Goal: Transaction & Acquisition: Purchase product/service

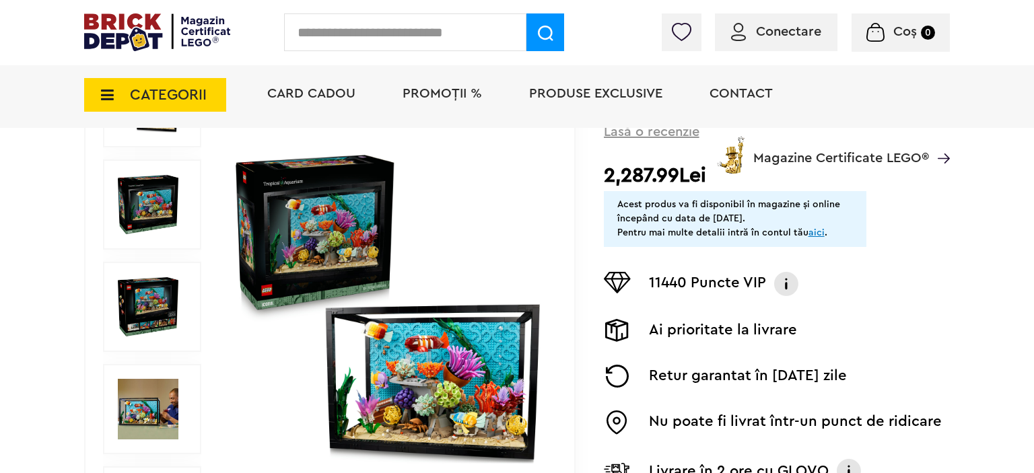
scroll to position [284, 0]
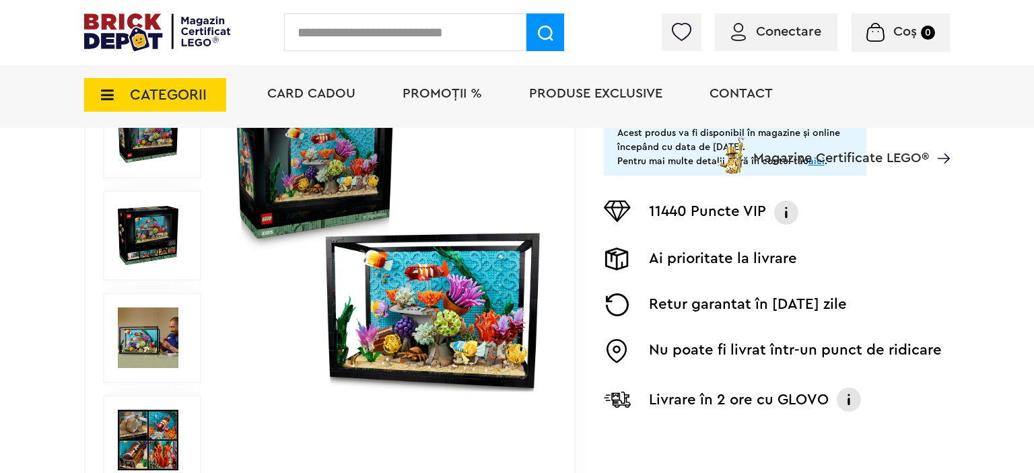
click at [451, 264] on img at bounding box center [388, 236] width 314 height 314
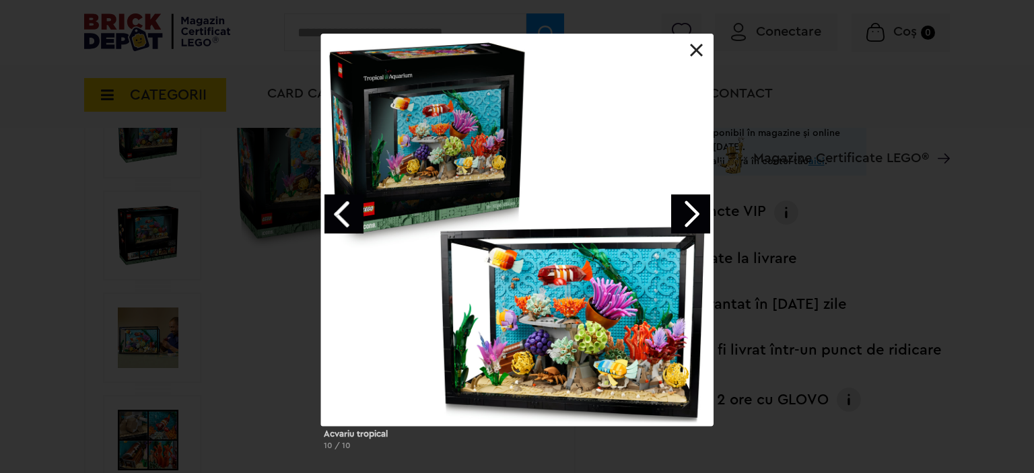
click at [688, 214] on link "Next image" at bounding box center [690, 213] width 39 height 39
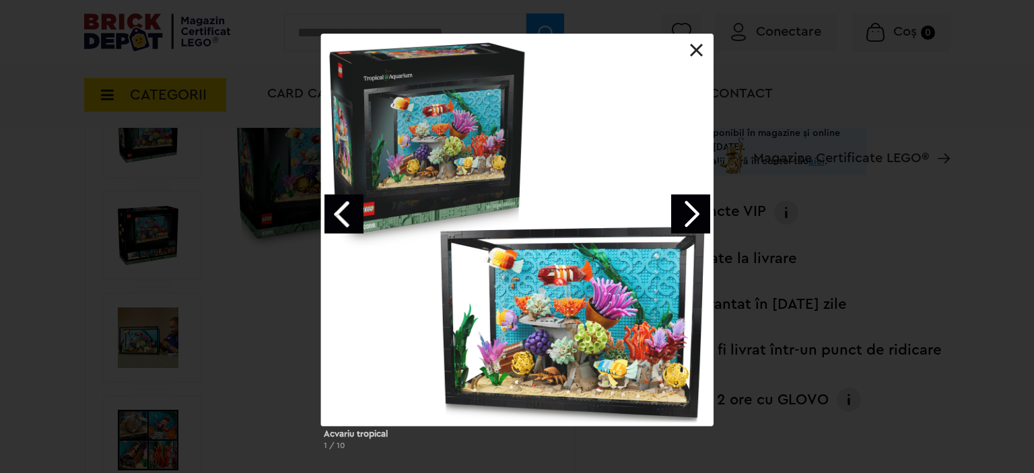
click at [688, 214] on link "Next image" at bounding box center [690, 213] width 39 height 39
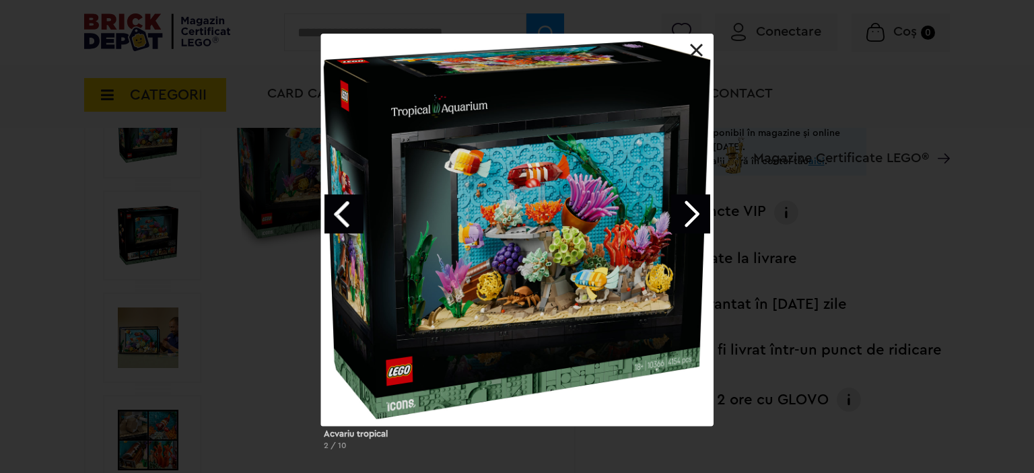
click at [688, 214] on link "Next image" at bounding box center [690, 213] width 39 height 39
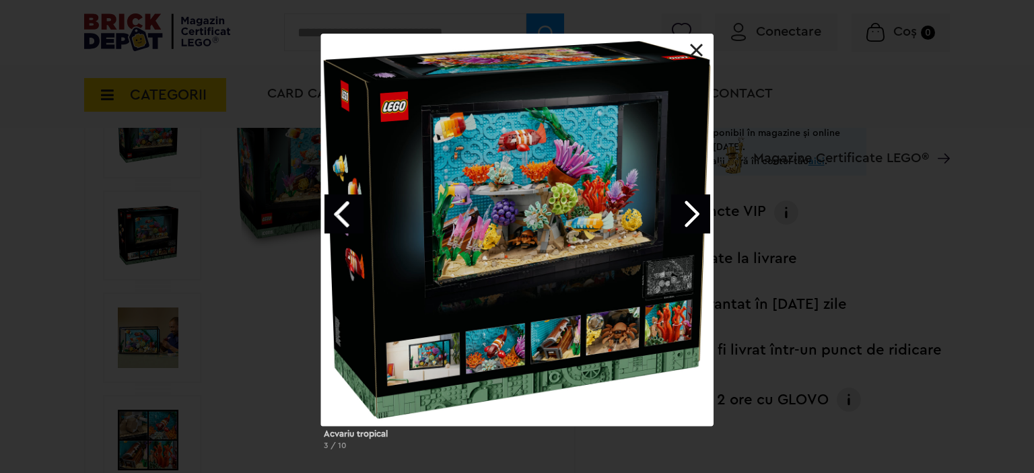
click at [688, 214] on link "Next image" at bounding box center [690, 213] width 39 height 39
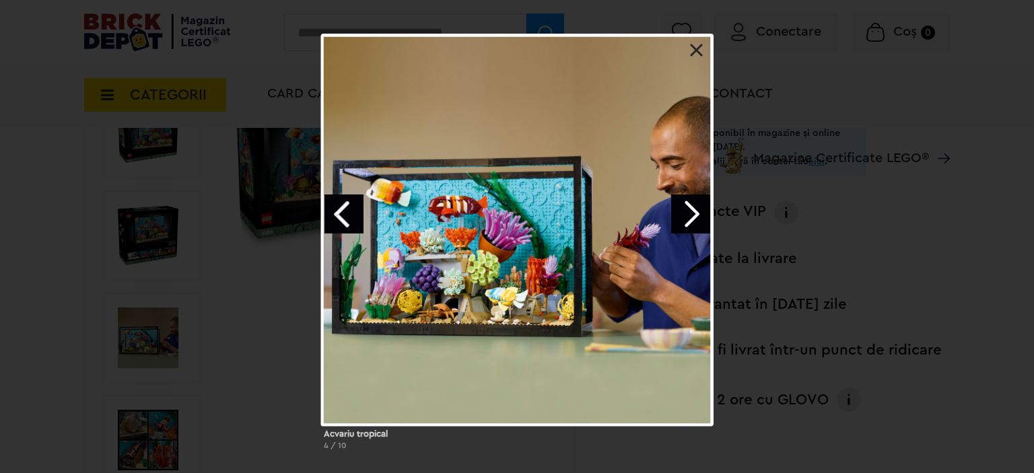
click at [687, 215] on link "Next image" at bounding box center [690, 213] width 39 height 39
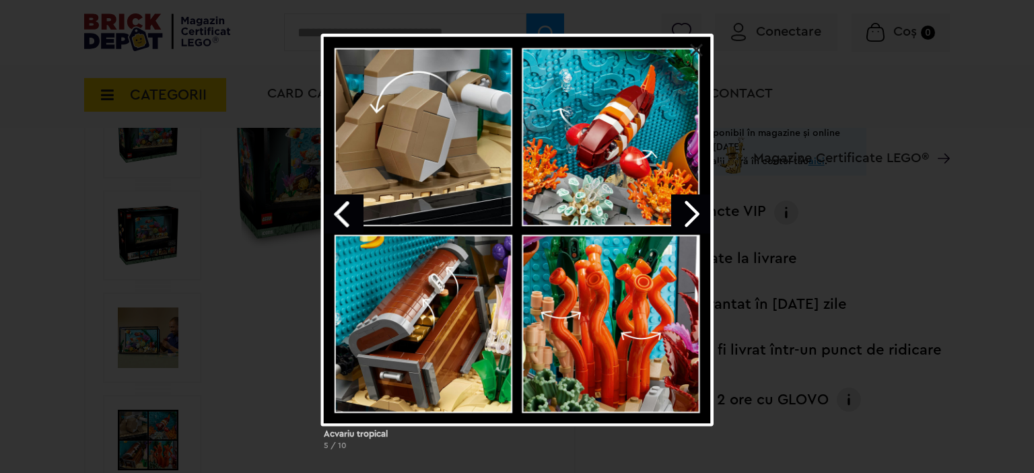
click at [687, 215] on link "Next image" at bounding box center [690, 213] width 39 height 39
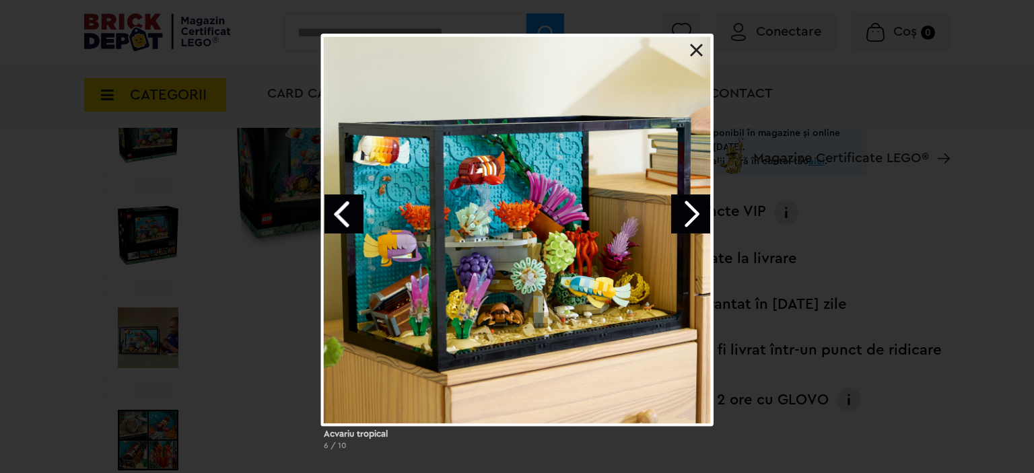
click at [687, 215] on link "Next image" at bounding box center [690, 213] width 39 height 39
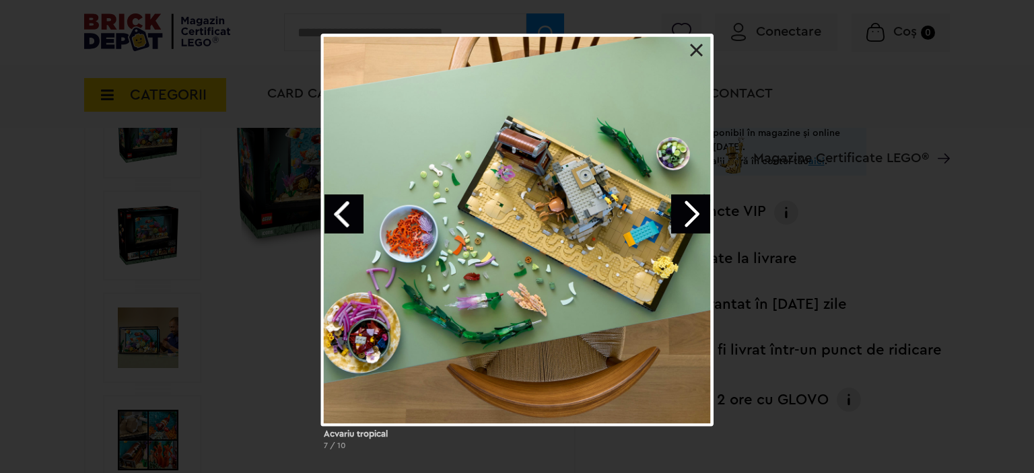
click at [687, 215] on link "Next image" at bounding box center [690, 213] width 39 height 39
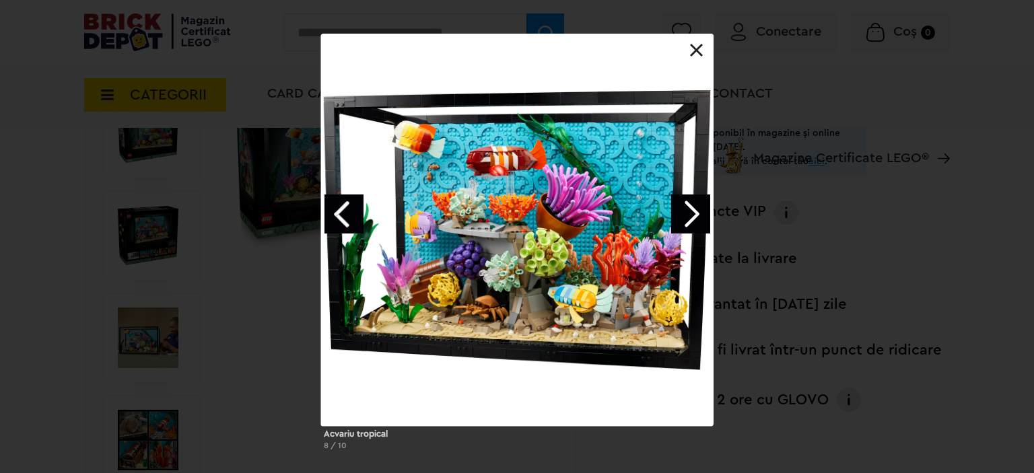
click at [687, 215] on link "Next image" at bounding box center [690, 213] width 39 height 39
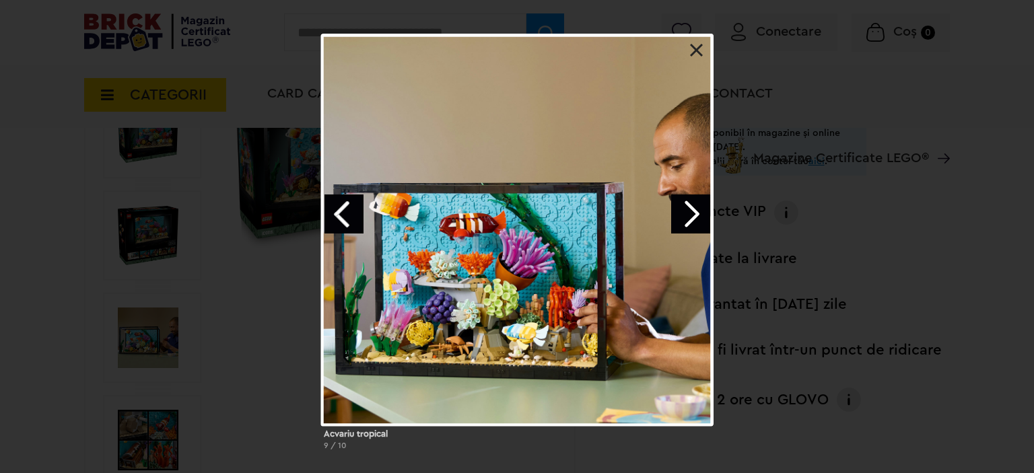
click at [687, 215] on link "Next image" at bounding box center [690, 213] width 39 height 39
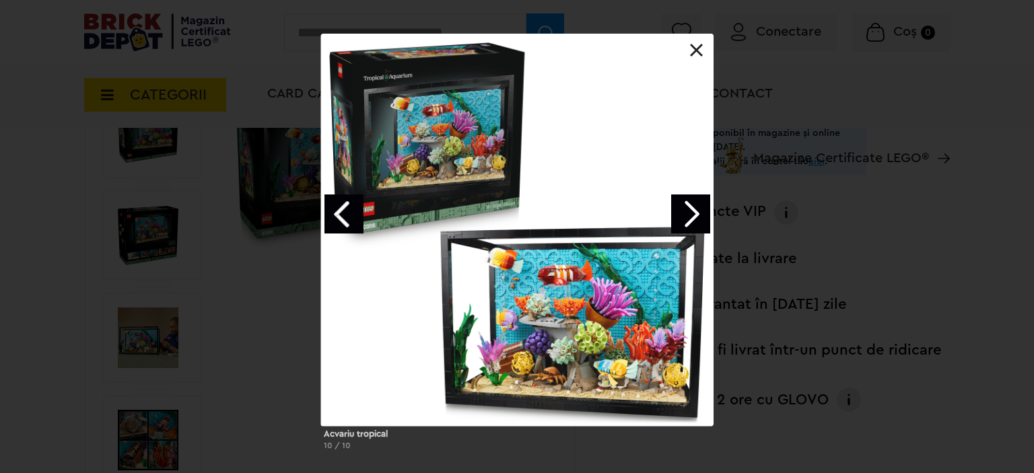
click at [687, 215] on link "Next image" at bounding box center [690, 213] width 39 height 39
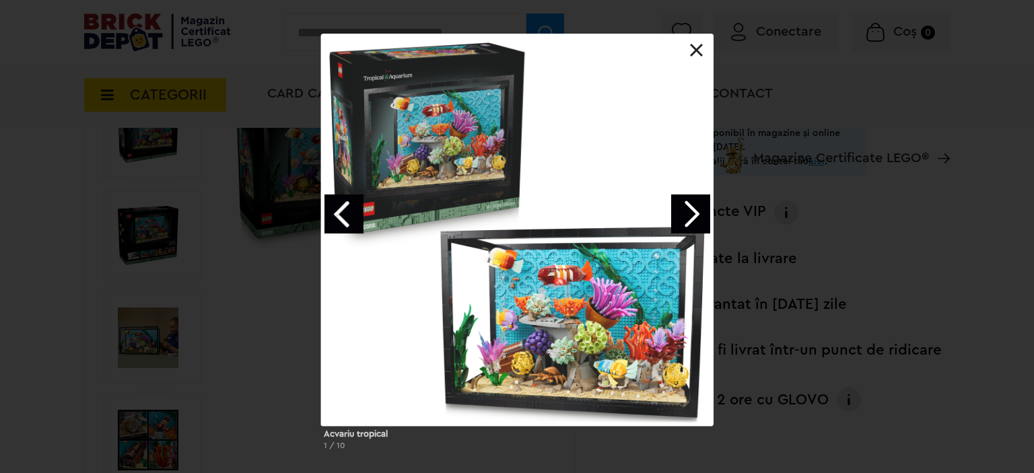
click at [687, 215] on link "Next image" at bounding box center [690, 213] width 39 height 39
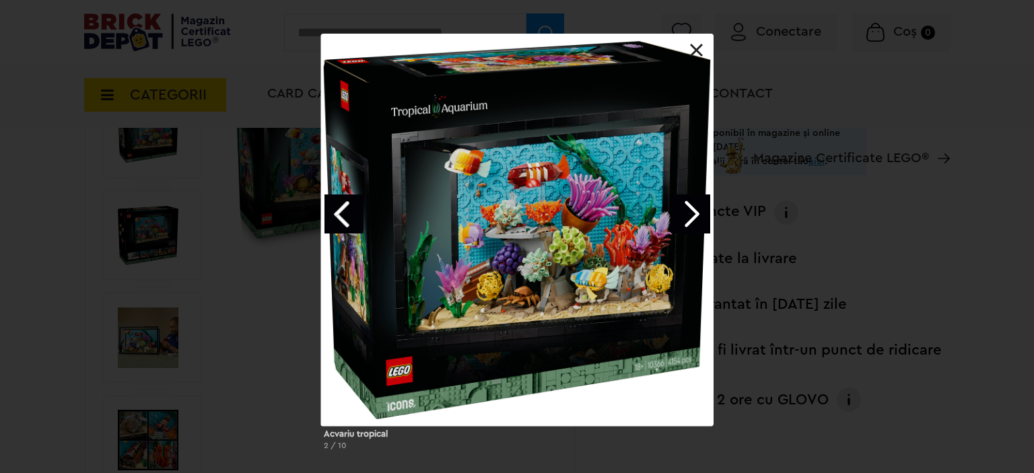
click at [696, 55] on link at bounding box center [696, 50] width 13 height 13
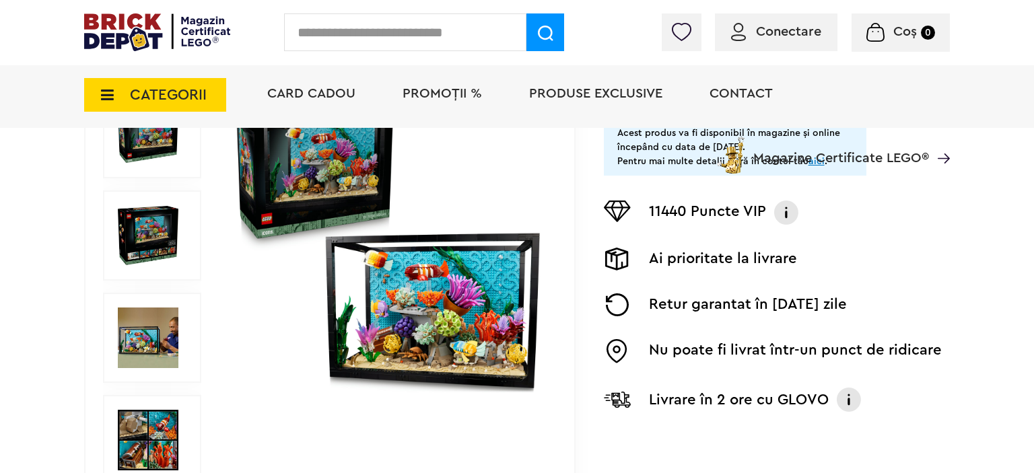
click at [98, 95] on icon at bounding box center [103, 94] width 21 height 15
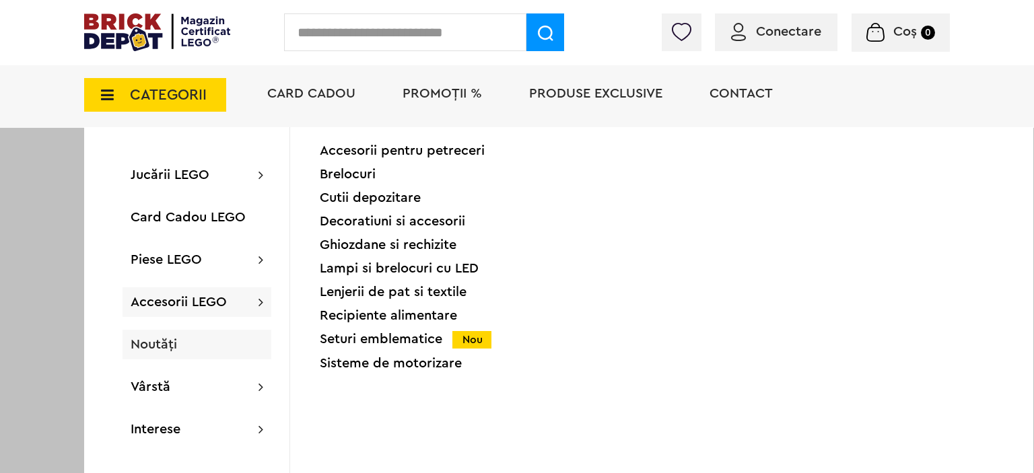
click at [161, 343] on span "Noutăți" at bounding box center [154, 344] width 46 height 13
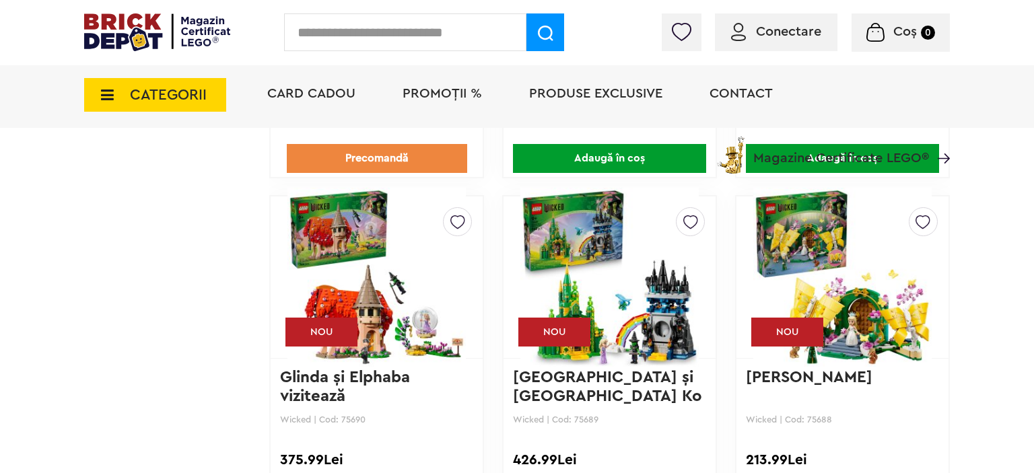
scroll to position [3481, 0]
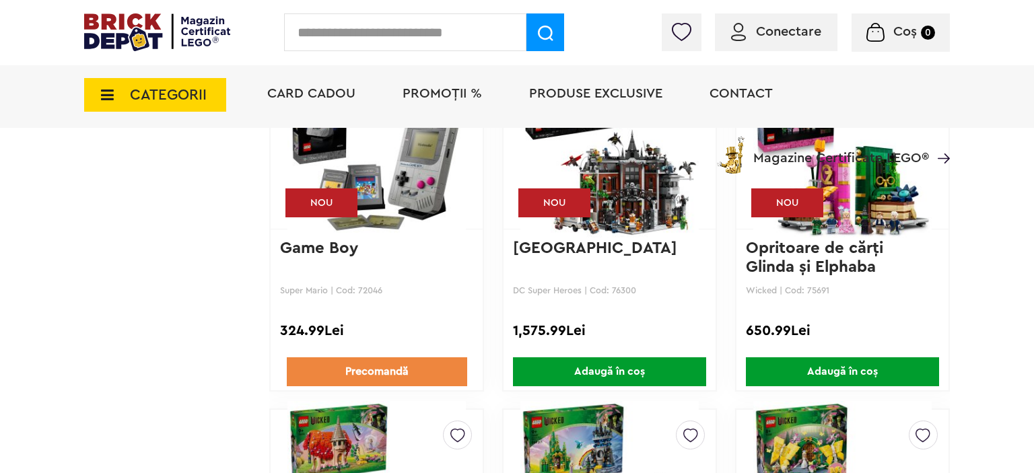
drag, startPoint x: 443, startPoint y: 90, endPoint x: 446, endPoint y: 116, distance: 25.7
click at [443, 92] on span "PROMOȚII %" at bounding box center [441, 93] width 79 height 13
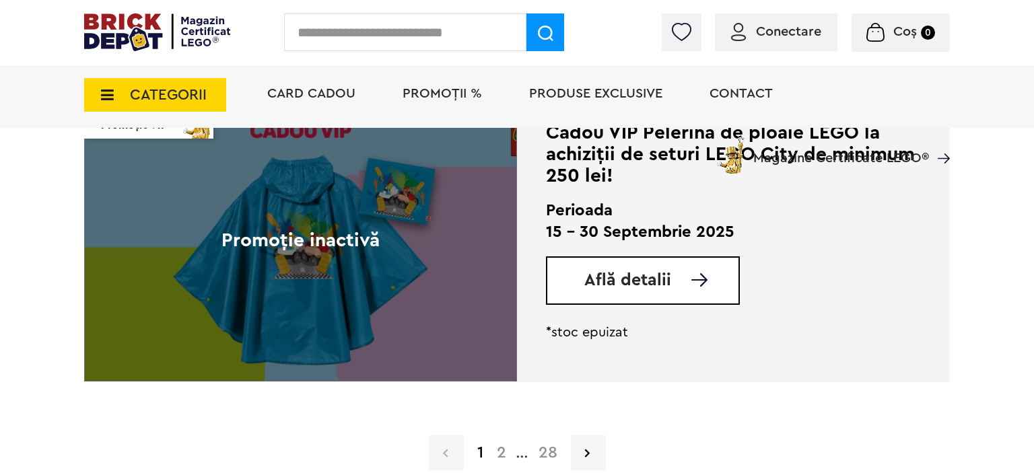
scroll to position [3623, 0]
